Goal: Use online tool/utility

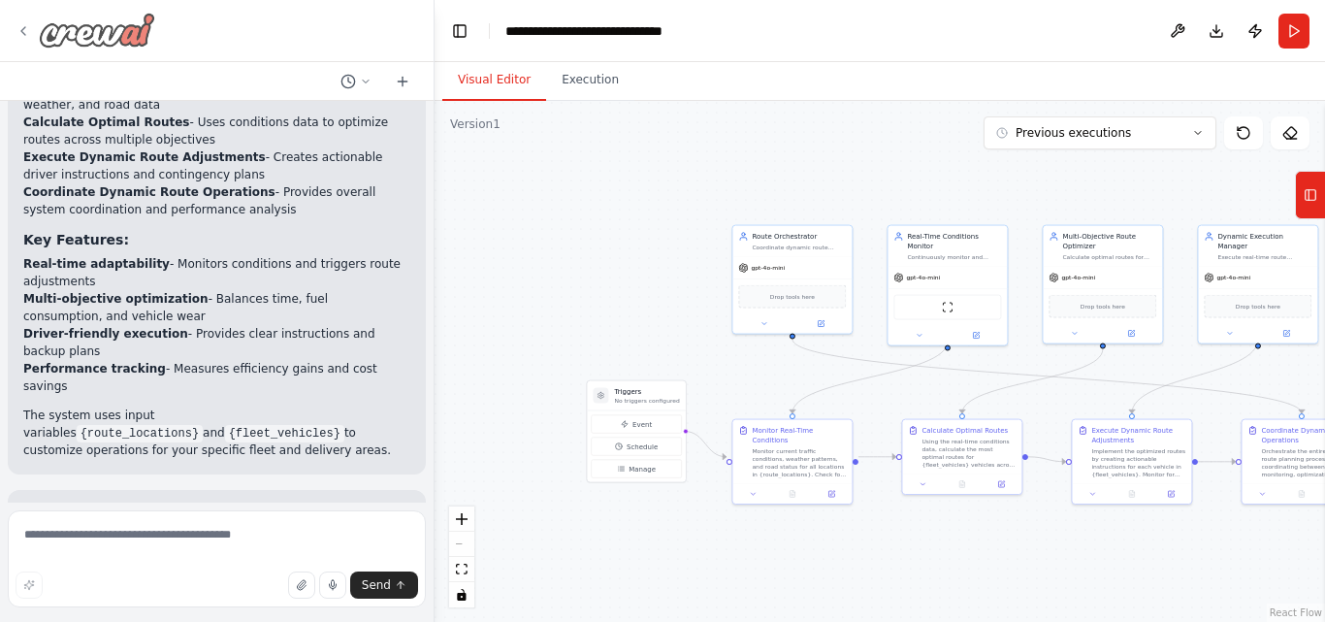
click at [19, 26] on icon at bounding box center [24, 31] width 16 height 16
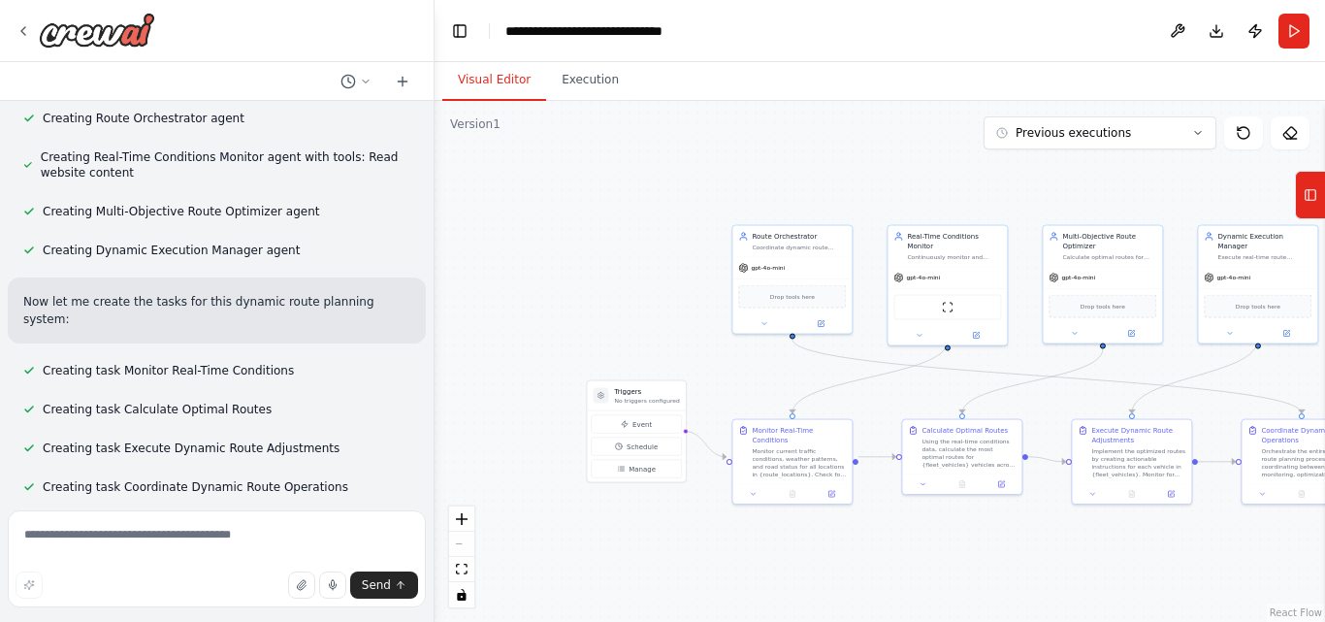
scroll to position [2000, 0]
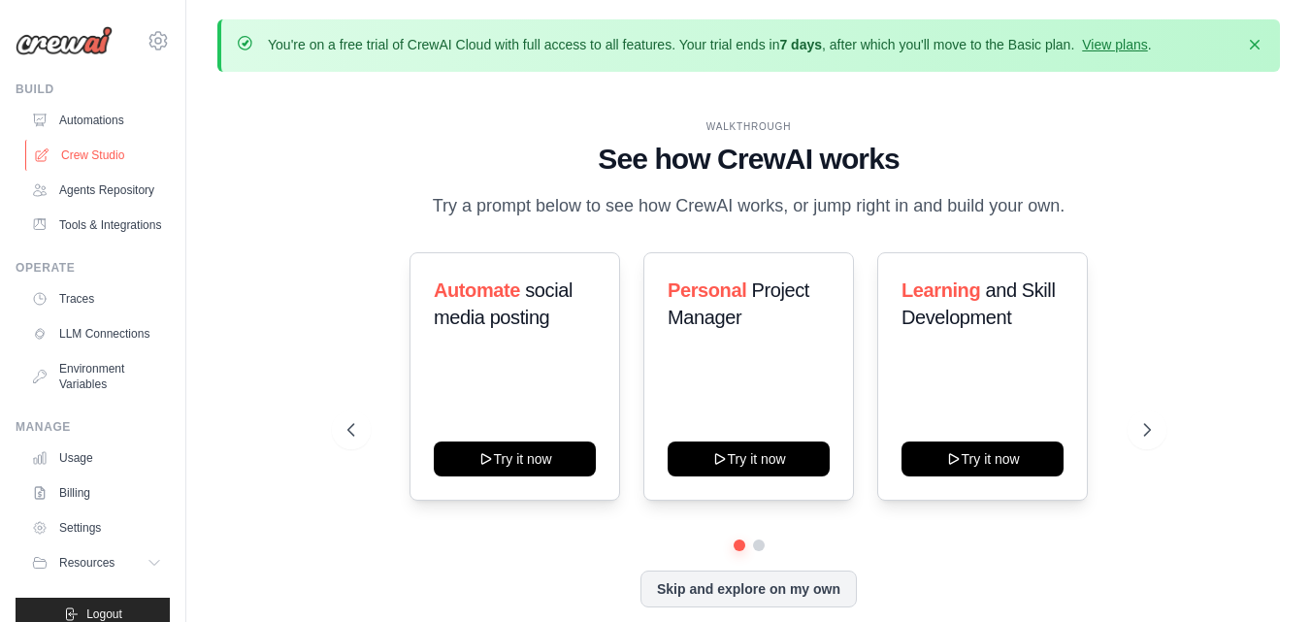
click at [114, 143] on link "Crew Studio" at bounding box center [98, 155] width 147 height 31
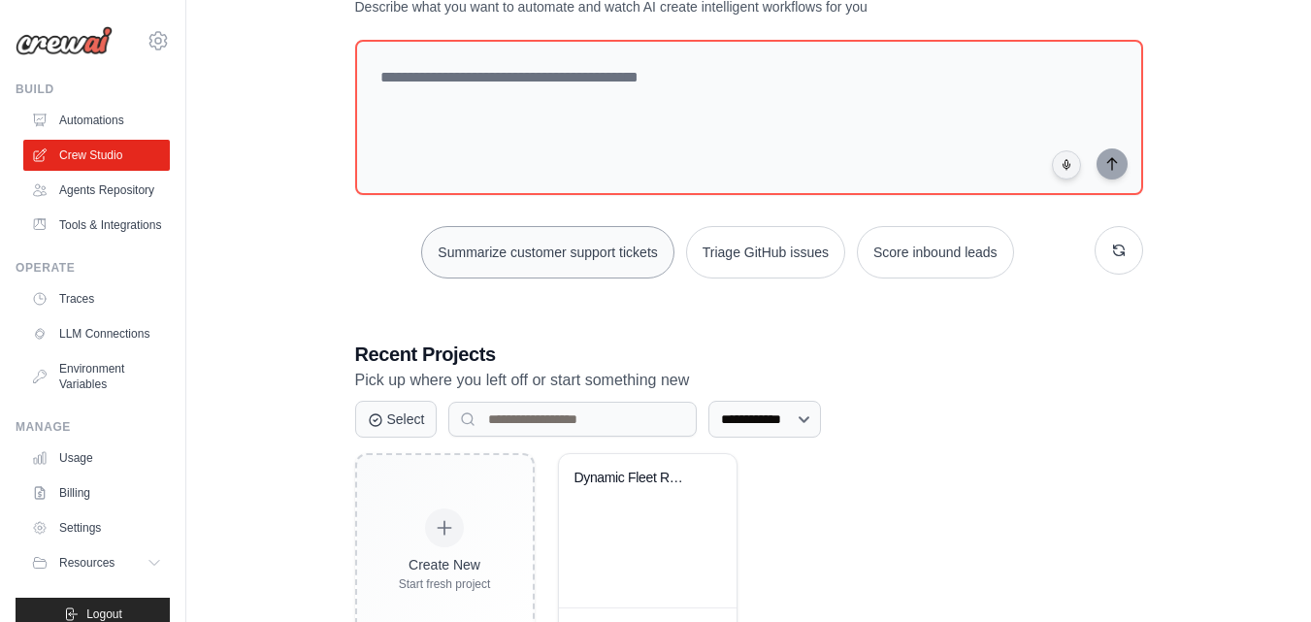
scroll to position [226, 0]
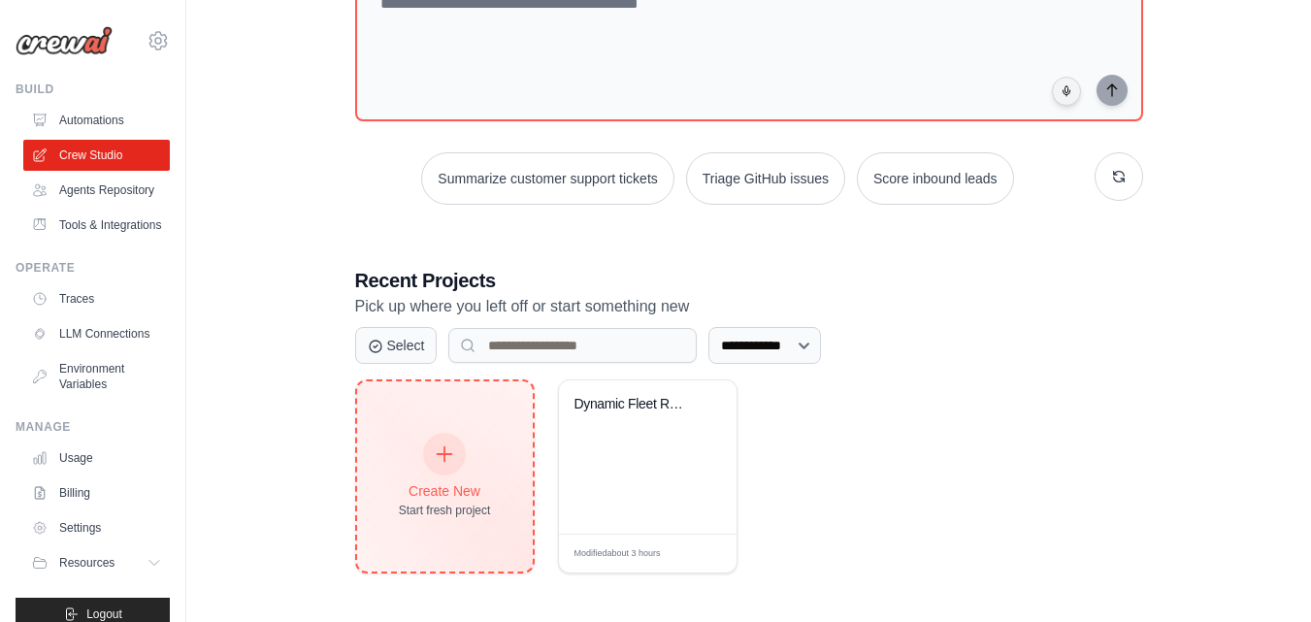
click at [487, 452] on div "Create New Start fresh project" at bounding box center [445, 476] width 92 height 83
